Goal: Task Accomplishment & Management: Complete application form

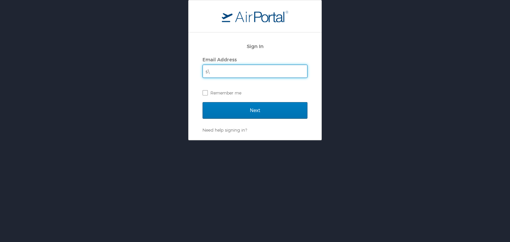
type input "s"
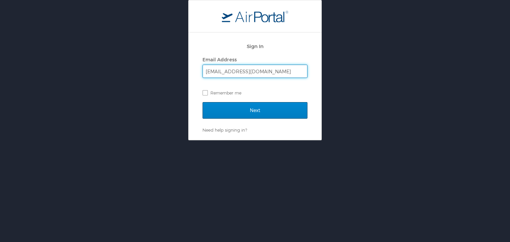
type input "[EMAIL_ADDRESS][DOMAIN_NAME]"
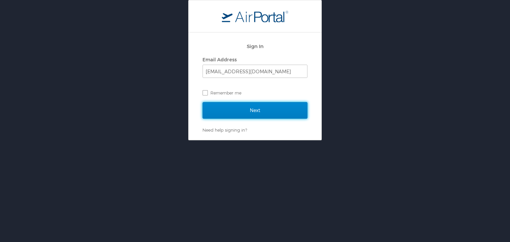
click at [241, 108] on input "Next" at bounding box center [254, 110] width 105 height 17
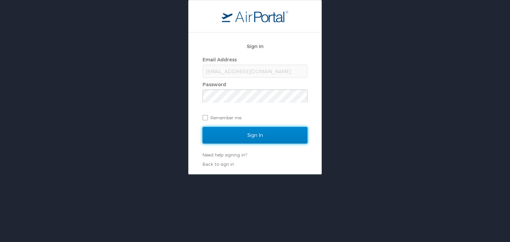
click at [242, 134] on input "Sign In" at bounding box center [254, 135] width 105 height 17
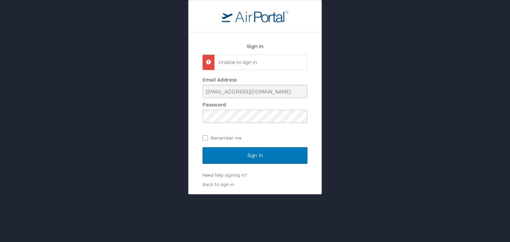
click at [206, 59] on span at bounding box center [206, 59] width 0 height 0
click at [219, 176] on link "Need help signing in?" at bounding box center [224, 175] width 44 height 5
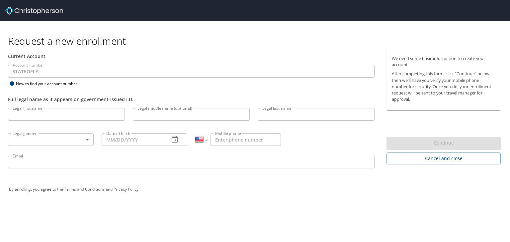
select select "US"
click at [71, 115] on input "Legal first name" at bounding box center [66, 114] width 117 height 13
type input "T"
type input "Supuni Dhameera Gangani"
click at [159, 115] on input "Legal middle name (optional)" at bounding box center [191, 114] width 117 height 13
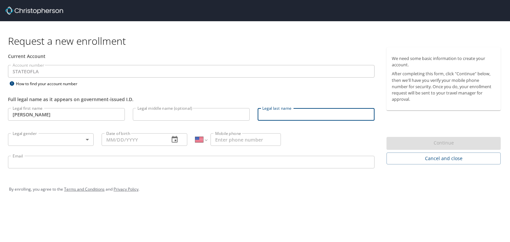
click at [297, 114] on input "Legal last name" at bounding box center [316, 114] width 117 height 13
type input "Thennakoon Mudalige Silva"
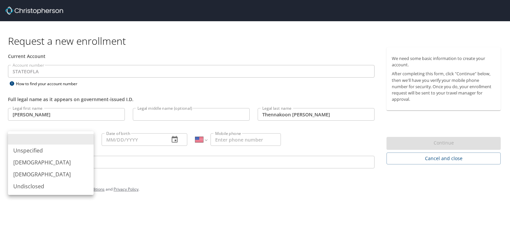
click at [89, 141] on body "Request a new enrollment Current Account Account number STATEOFLA Account numbe…" at bounding box center [255, 121] width 510 height 242
click at [69, 170] on li "Female" at bounding box center [51, 175] width 86 height 12
type input "Female"
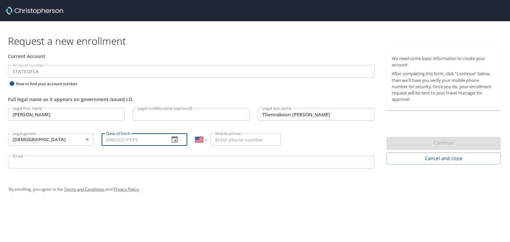
click at [113, 139] on input "Date of birth" at bounding box center [133, 139] width 62 height 13
type input "04/29/1989"
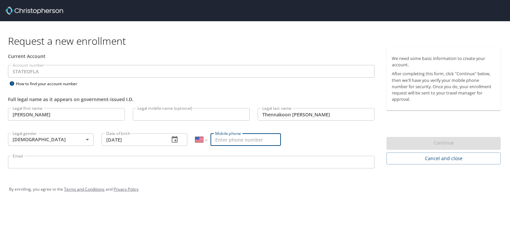
click at [223, 133] on input "Mobile phone" at bounding box center [245, 139] width 70 height 13
type input "(936) 668-9791"
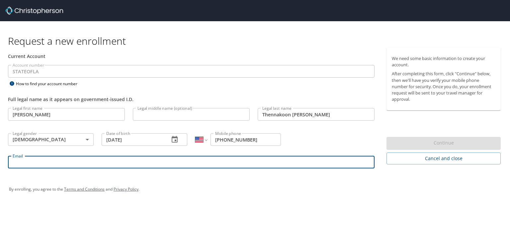
click at [189, 164] on input "Email" at bounding box center [191, 162] width 366 height 13
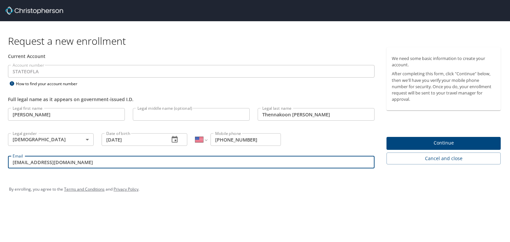
type input "[EMAIL_ADDRESS][DOMAIN_NAME]"
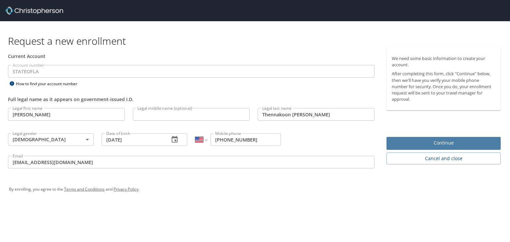
click at [429, 144] on span "Continue" at bounding box center [444, 143] width 104 height 8
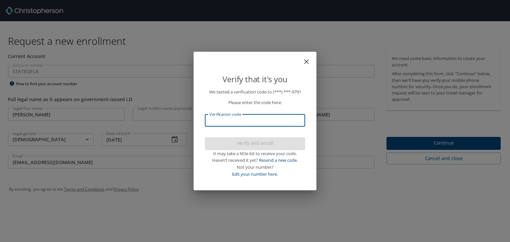
click at [268, 121] on input "Verification code" at bounding box center [255, 120] width 100 height 13
type input "649"
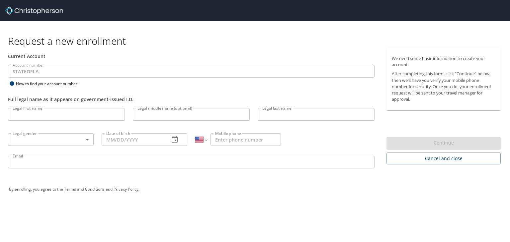
select select "US"
click at [277, 110] on input "Legal last name" at bounding box center [316, 114] width 117 height 13
type input "Thennakoon Mudalige Silva"
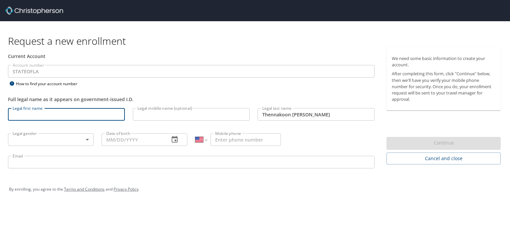
click at [76, 110] on input "Legal first name" at bounding box center [66, 114] width 117 height 13
type input "Supuni Dhameera Gangani"
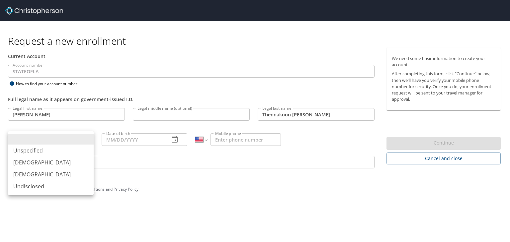
click at [58, 141] on body "Request a new enrollment Current Account Account number STATEOFLA Account numbe…" at bounding box center [255, 121] width 510 height 242
click at [49, 174] on li "Female" at bounding box center [51, 175] width 86 height 12
type input "Female"
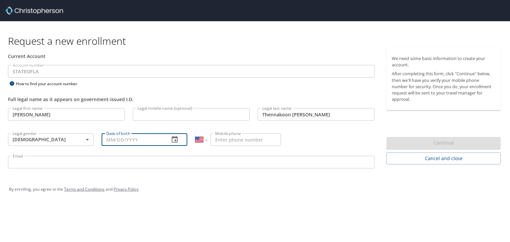
click at [111, 140] on input "Date of birth" at bounding box center [133, 139] width 62 height 13
type input "04/29/1989"
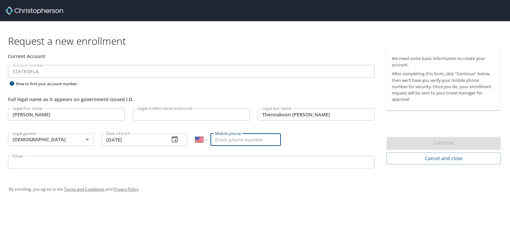
click at [222, 138] on input "Mobile phone" at bounding box center [245, 139] width 70 height 13
type input "(936) 668-9791"
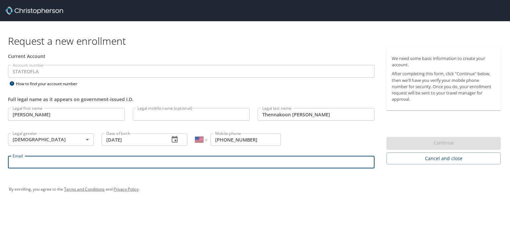
click at [179, 165] on input "Email" at bounding box center [191, 162] width 366 height 13
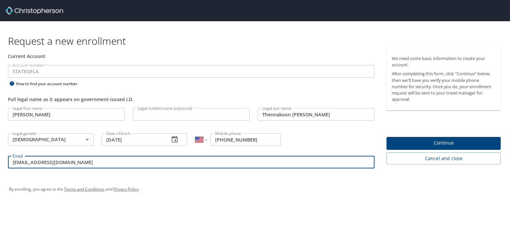
type input "supunisilva@lsu.edu"
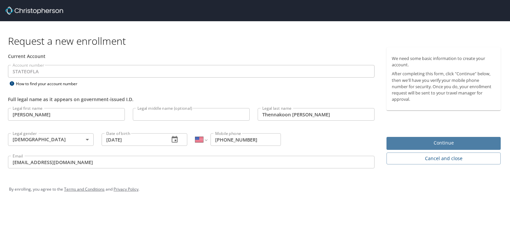
click at [406, 143] on span "Continue" at bounding box center [444, 143] width 104 height 8
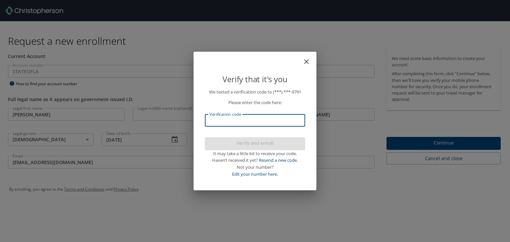
click at [248, 123] on input "Verification code" at bounding box center [255, 120] width 100 height 13
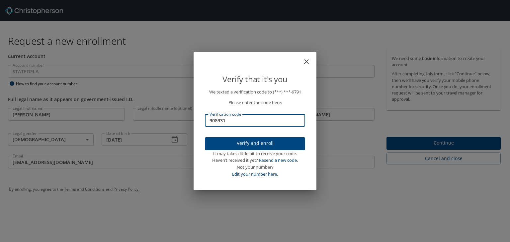
type input "908931"
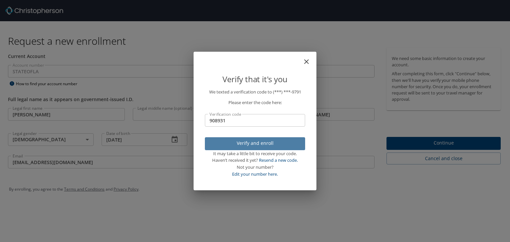
click at [247, 146] on span "Verify and enroll" at bounding box center [255, 143] width 90 height 8
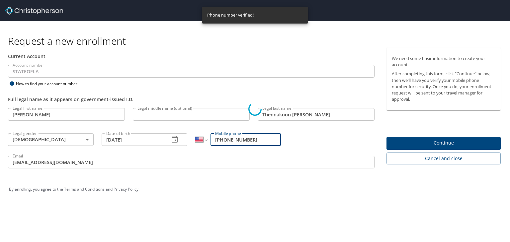
click at [439, 144] on div "Verify that it's you We texted a verification code to (***) ***- 9791 Please en…" at bounding box center [255, 121] width 510 height 242
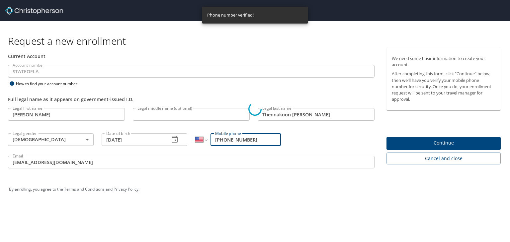
click at [439, 144] on div "Verify that it's you We texted a verification code to (***) ***- 9791 Please en…" at bounding box center [255, 121] width 510 height 242
click at [275, 182] on div "We texted a verification code to (***) ***- 9791 Please enter the code here: Ve…" at bounding box center [255, 138] width 116 height 99
click at [232, 14] on div "Phone number verified!" at bounding box center [230, 15] width 46 height 13
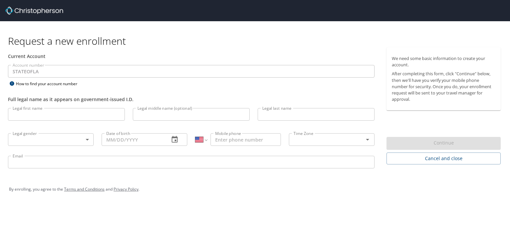
select select "US"
click at [198, 81] on div "Account number STATEOFLA Account number How to find your account number" at bounding box center [191, 76] width 374 height 23
click at [29, 112] on input "Legal first name" at bounding box center [66, 114] width 117 height 13
